Goal: Task Accomplishment & Management: Manage account settings

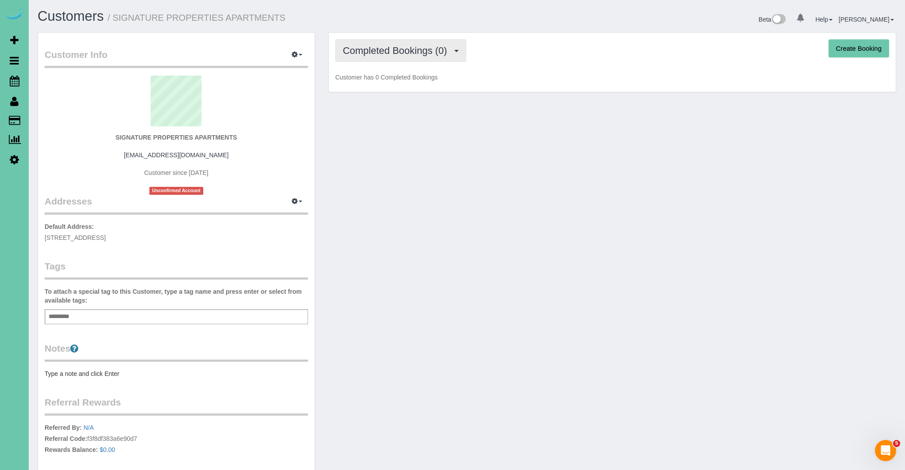
click at [385, 58] on button "Completed Bookings (0)" at bounding box center [400, 50] width 131 height 23
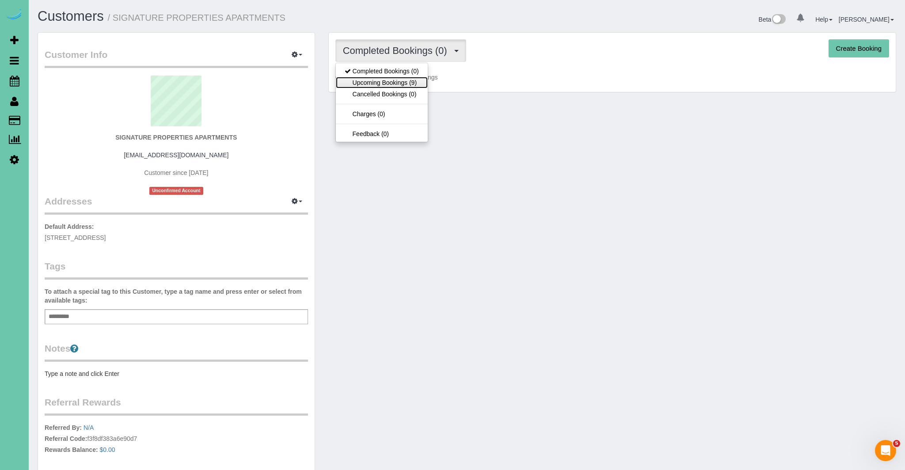
click at [386, 84] on link "Upcoming Bookings (9)" at bounding box center [382, 82] width 92 height 11
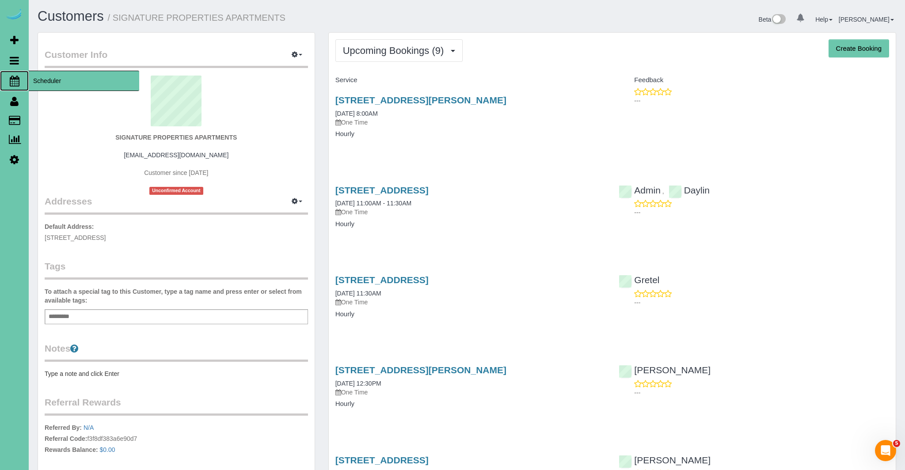
click at [14, 77] on icon at bounding box center [15, 81] width 10 height 11
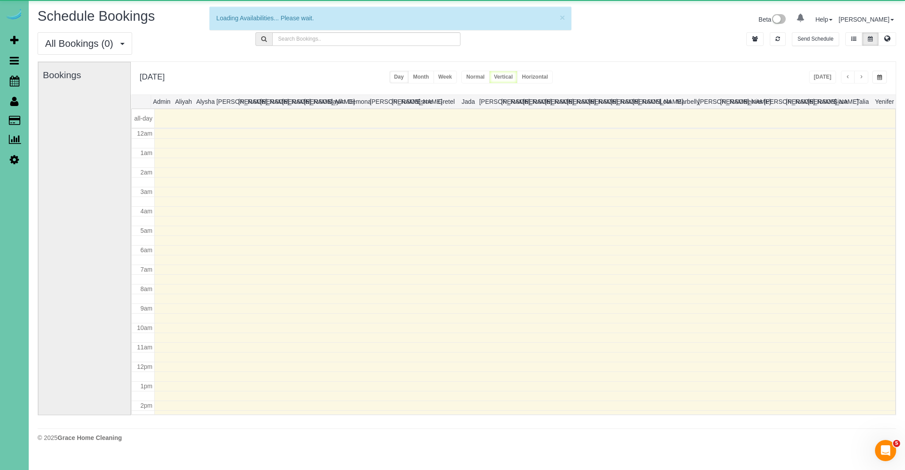
scroll to position [117, 0]
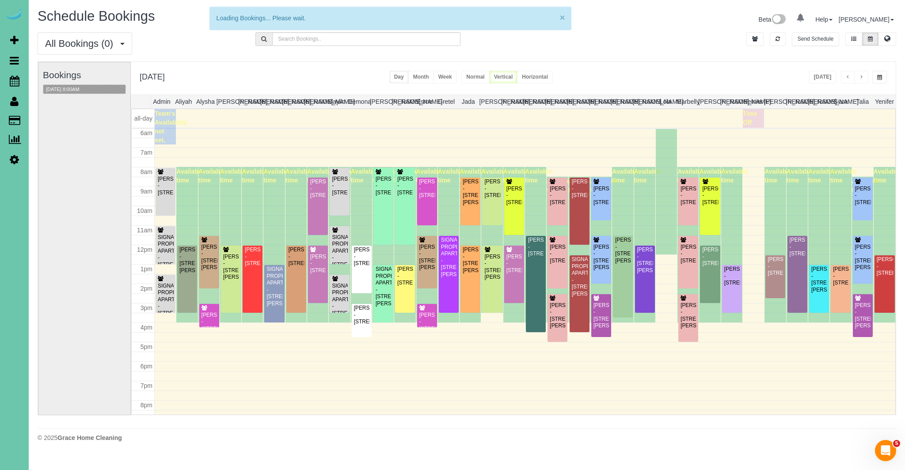
click at [564, 19] on button "×" at bounding box center [562, 17] width 5 height 9
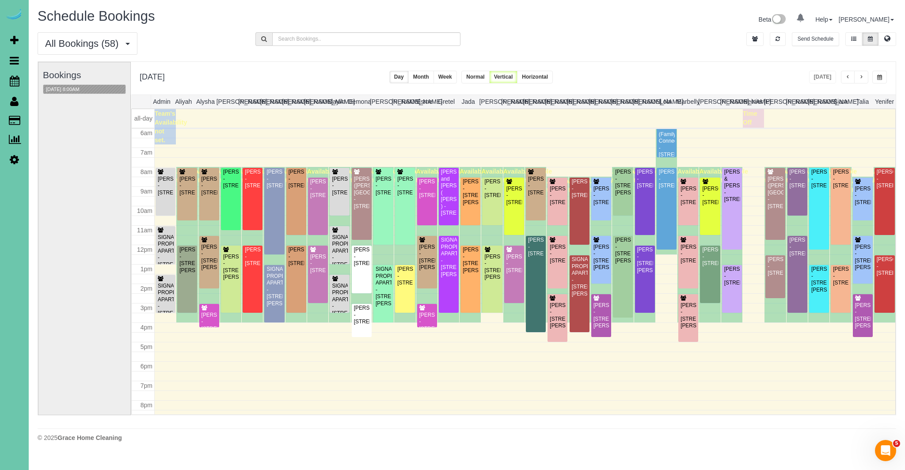
click at [847, 76] on span "button" at bounding box center [848, 77] width 4 height 5
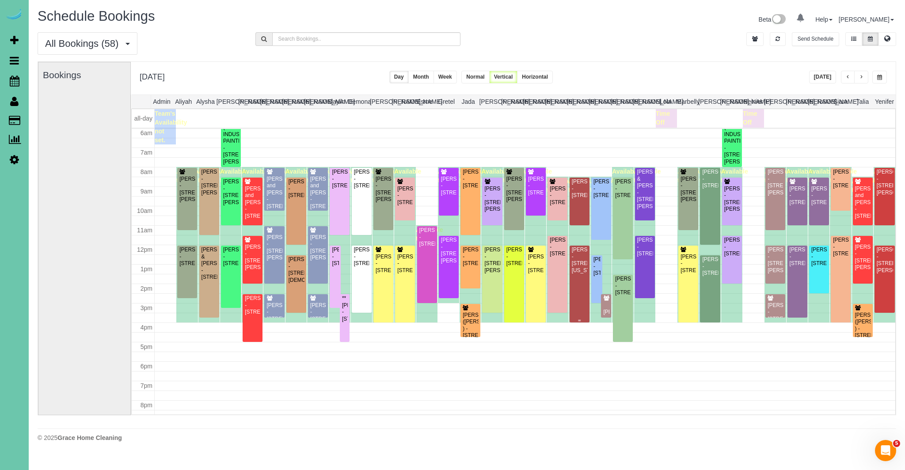
click at [576, 268] on div "Maddie Barber - 15329 California Street, Omaha, NE 68154" at bounding box center [580, 260] width 16 height 27
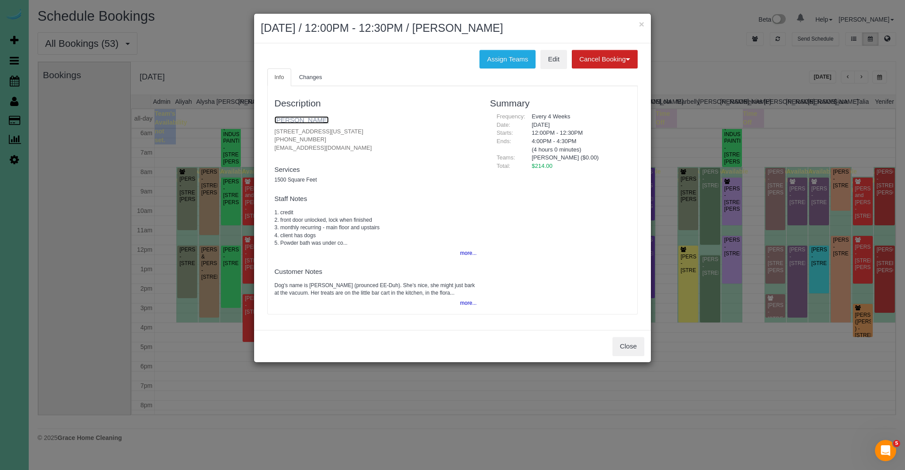
click at [304, 119] on link "[PERSON_NAME]" at bounding box center [301, 120] width 54 height 8
click at [622, 355] on button "Close" at bounding box center [629, 346] width 32 height 19
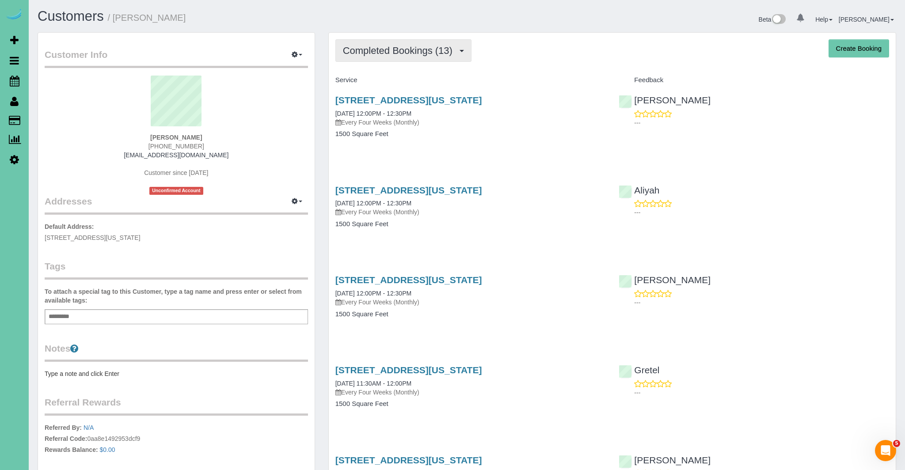
click at [425, 55] on span "Completed Bookings (13)" at bounding box center [400, 50] width 114 height 11
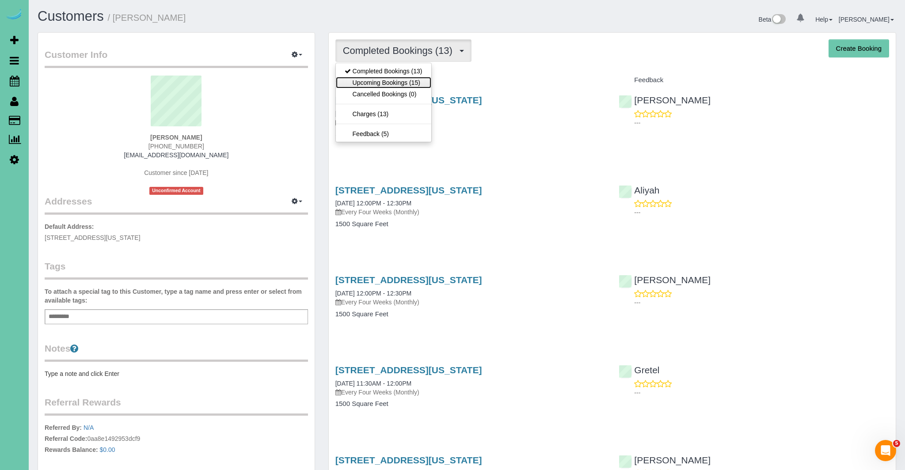
click at [419, 83] on link "Upcoming Bookings (15)" at bounding box center [383, 82] width 95 height 11
